Goal: Task Accomplishment & Management: Manage account settings

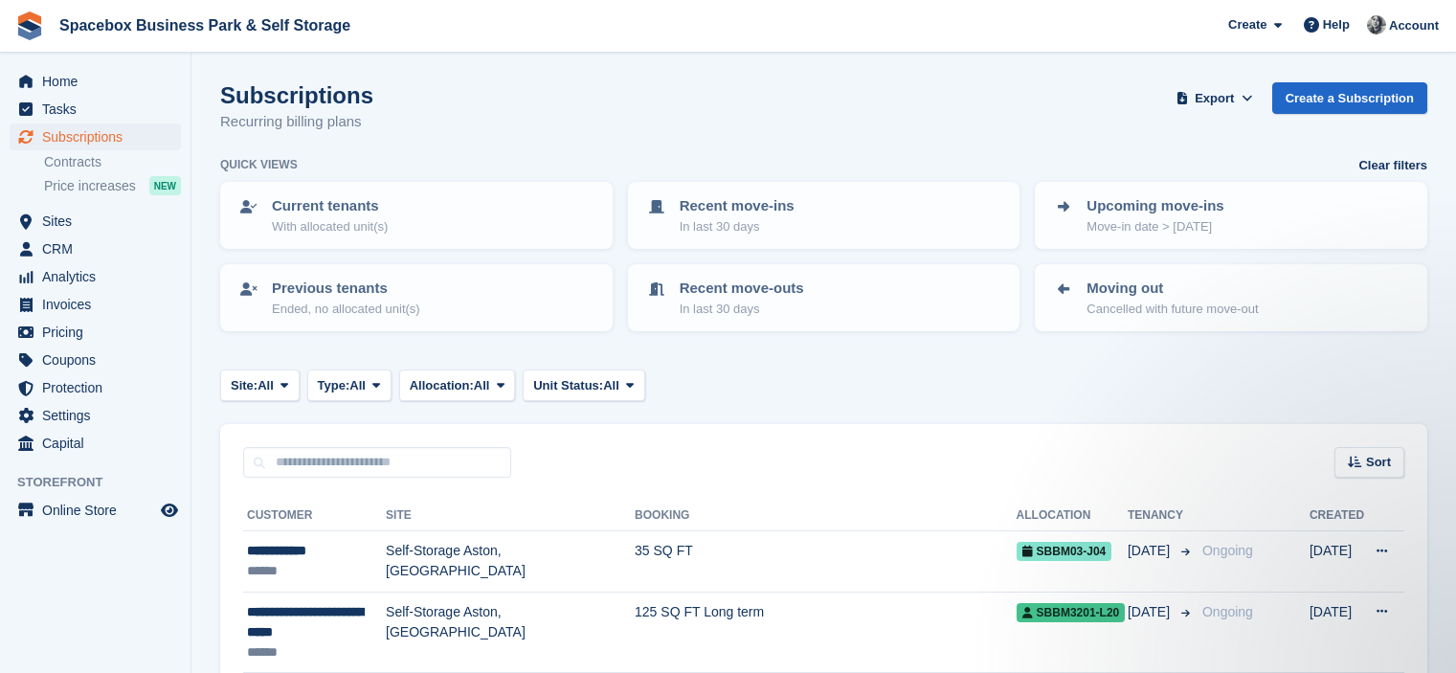
click at [82, 131] on span "Subscriptions" at bounding box center [99, 136] width 115 height 27
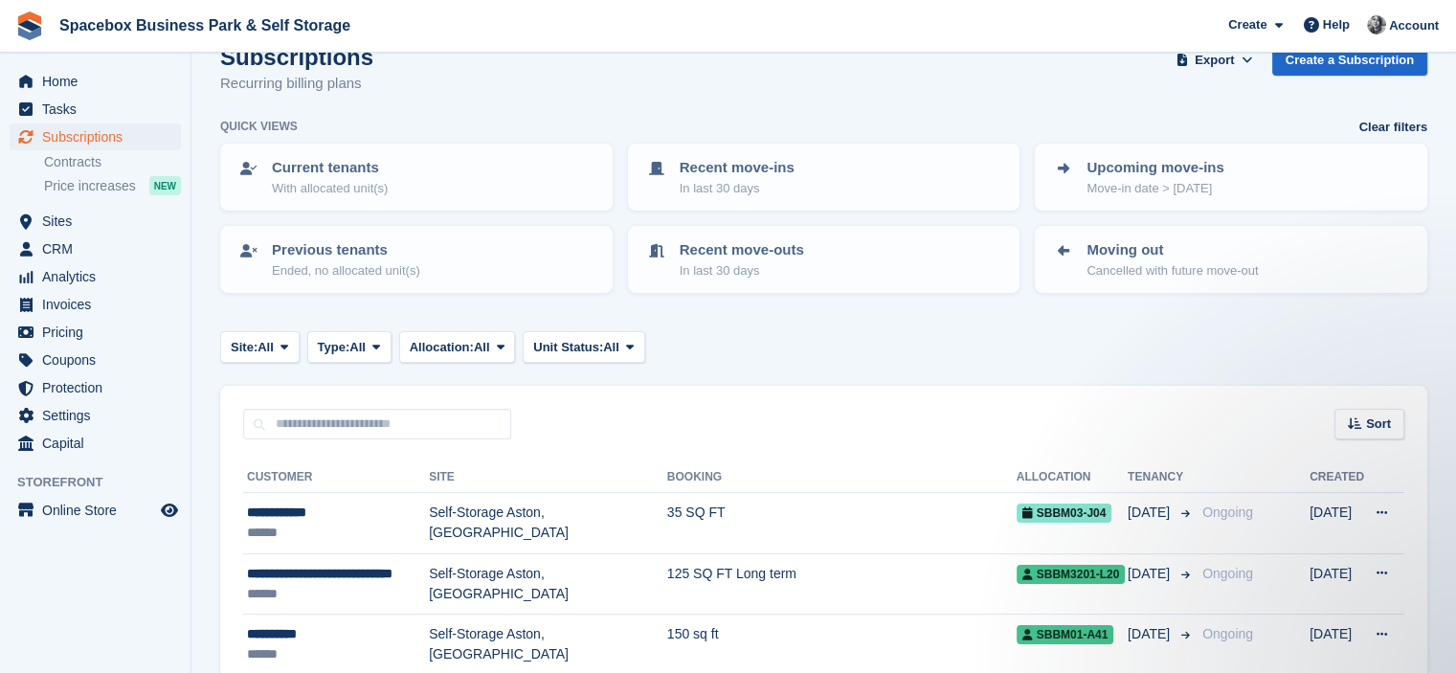
scroll to position [77, 0]
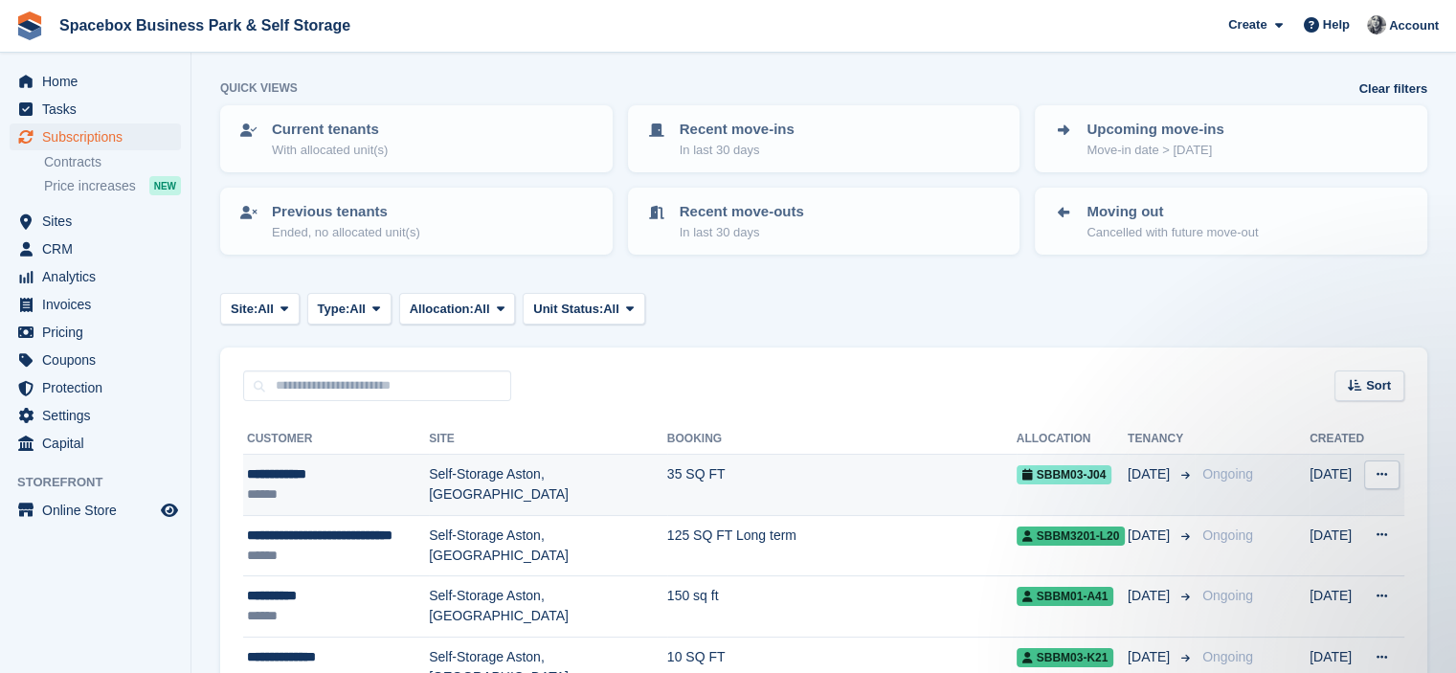
click at [440, 495] on td "Self-Storage Aston, [GEOGRAPHIC_DATA]" at bounding box center [548, 485] width 238 height 61
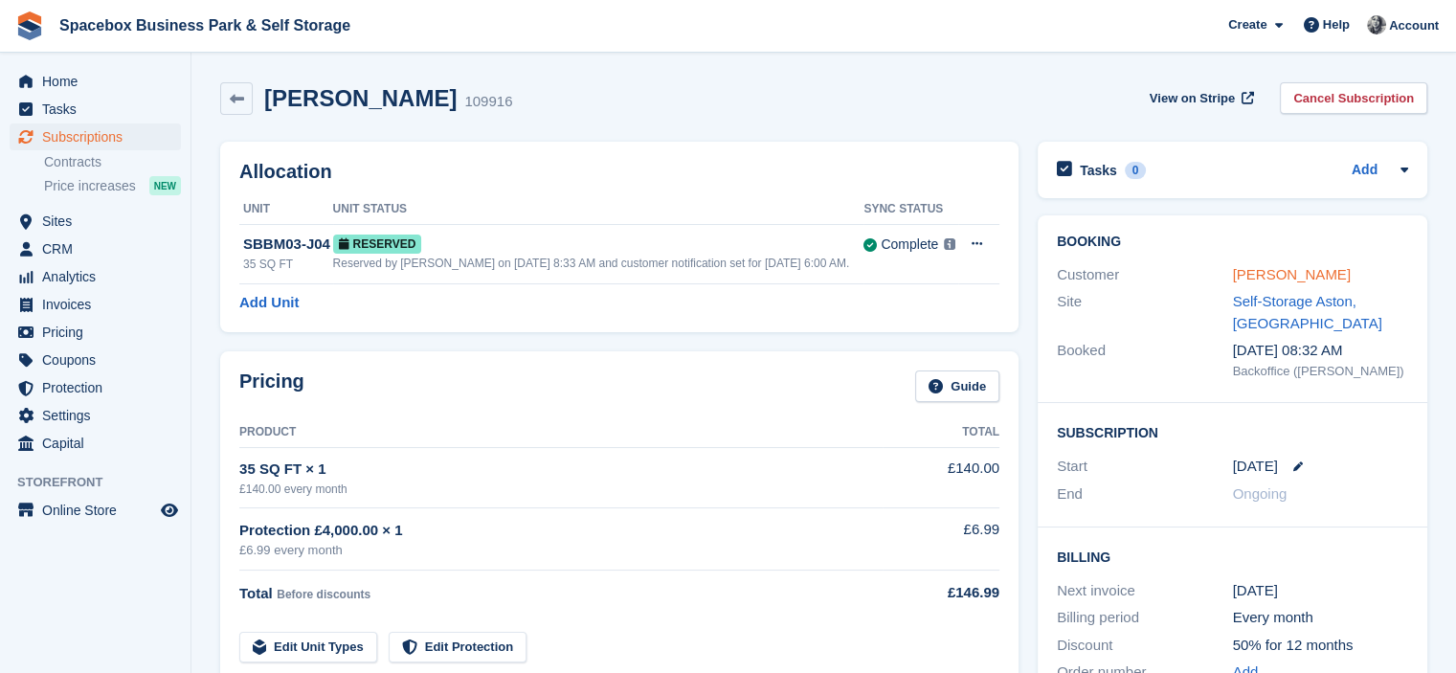
click at [1283, 273] on link "[PERSON_NAME]" at bounding box center [1292, 274] width 118 height 16
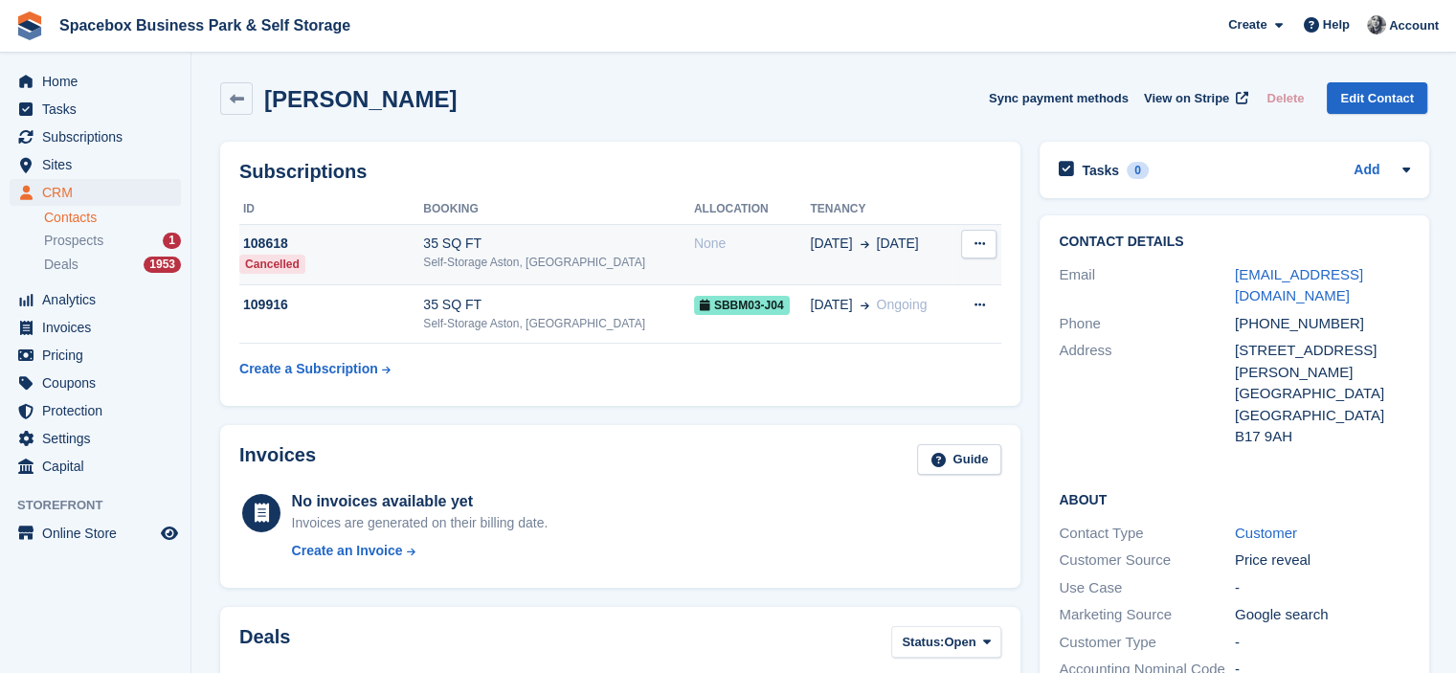
click at [624, 257] on div "Self-Storage Aston, [GEOGRAPHIC_DATA]" at bounding box center [558, 262] width 270 height 17
